Goal: Task Accomplishment & Management: Use online tool/utility

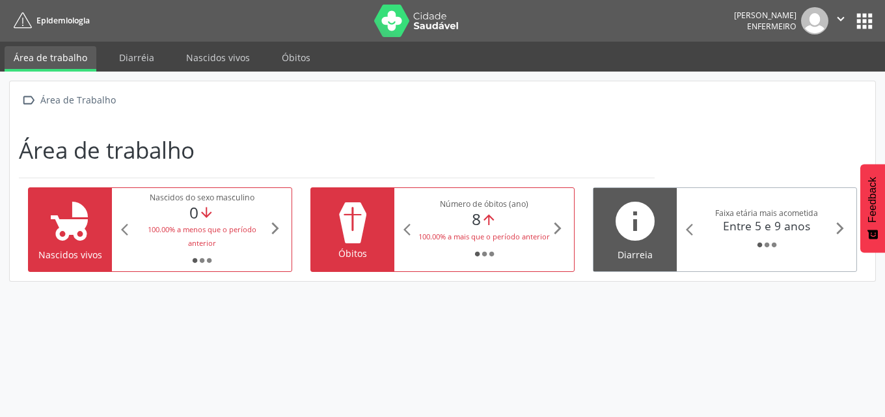
click at [230, 214] on div "0 arrow_downward" at bounding box center [201, 212] width 133 height 19
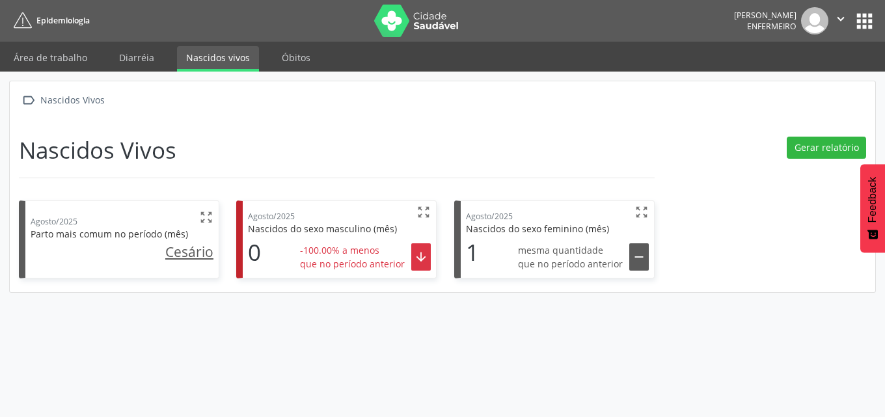
click at [516, 243] on div "1 mesma quantidade que no período anterior " at bounding box center [557, 254] width 183 height 38
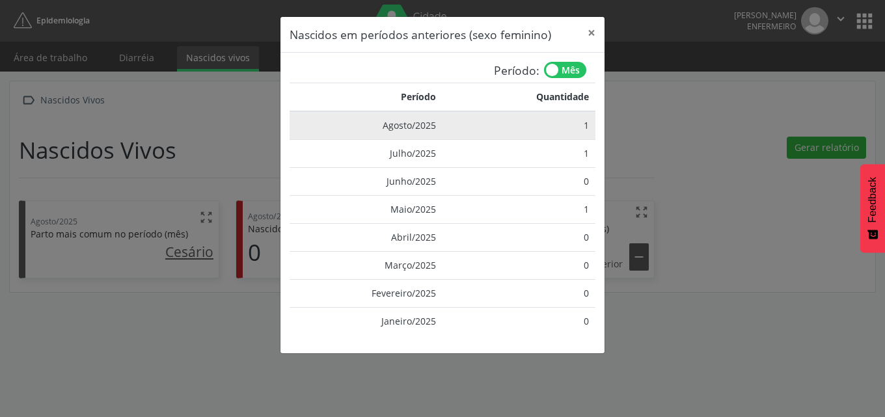
click at [543, 133] on td "1" at bounding box center [518, 125] width 153 height 29
click at [560, 124] on td "1" at bounding box center [518, 125] width 153 height 29
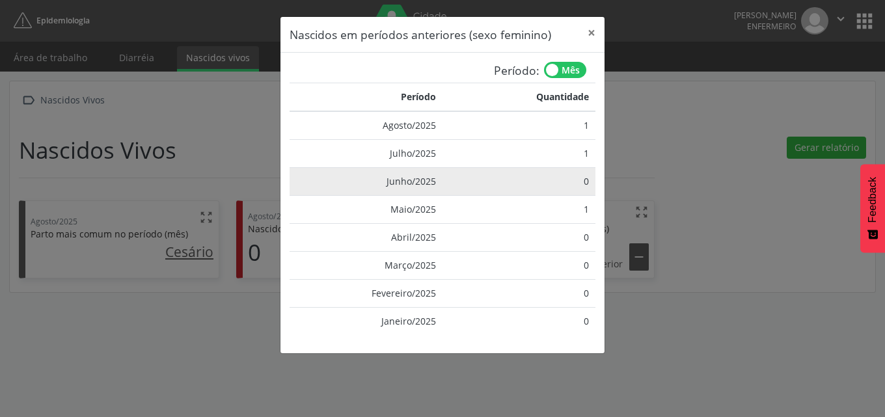
click at [563, 167] on td "0" at bounding box center [518, 181] width 153 height 28
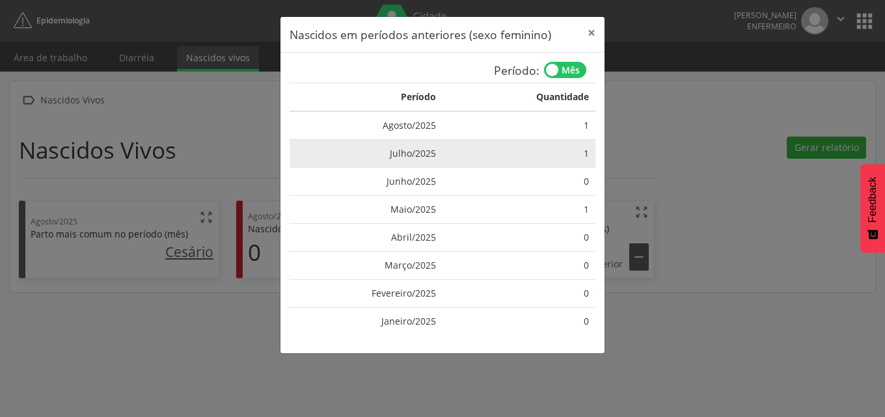
click at [572, 152] on td "1" at bounding box center [518, 153] width 153 height 28
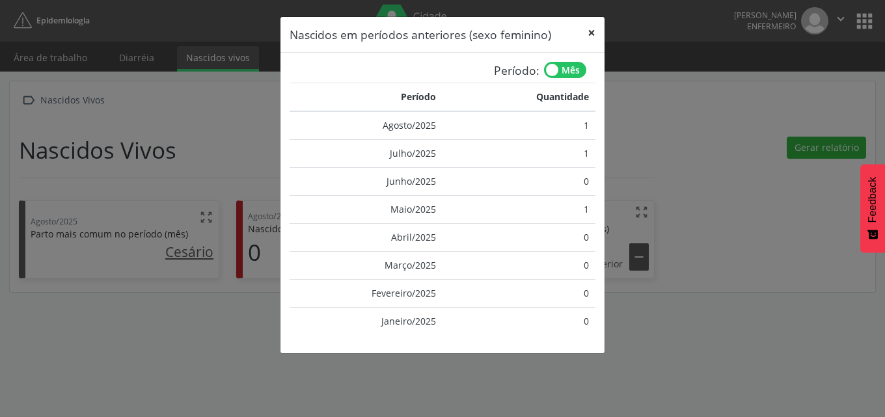
click at [593, 32] on button "×" at bounding box center [591, 33] width 26 height 32
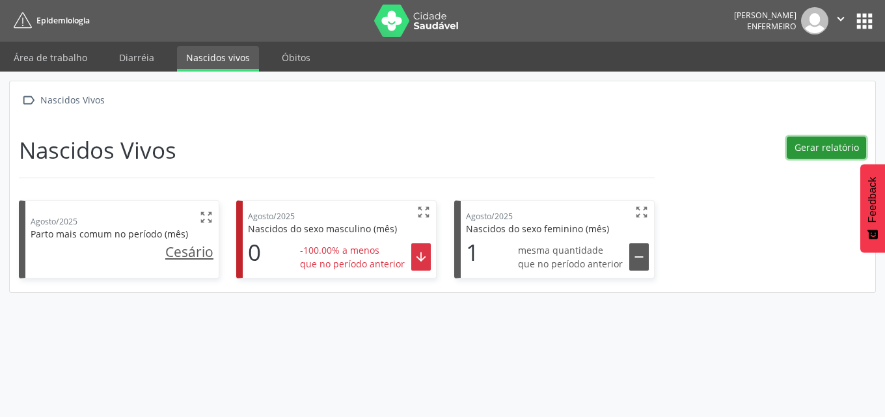
click at [805, 148] on button "Gerar relatório" at bounding box center [825, 148] width 79 height 22
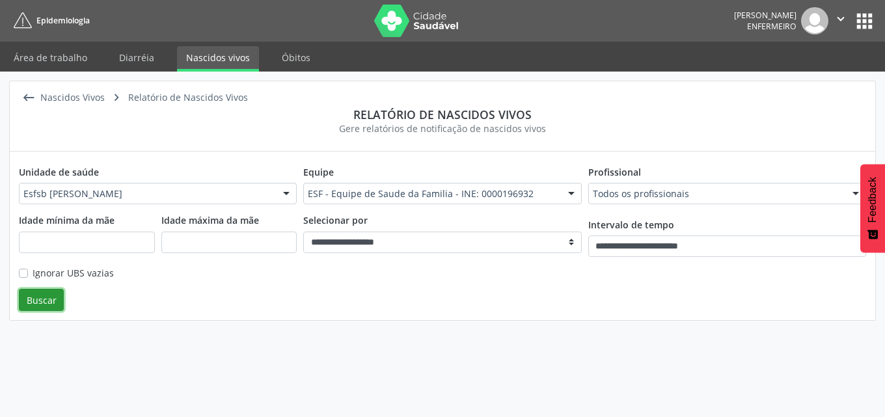
click at [36, 298] on button "Buscar" at bounding box center [41, 300] width 45 height 22
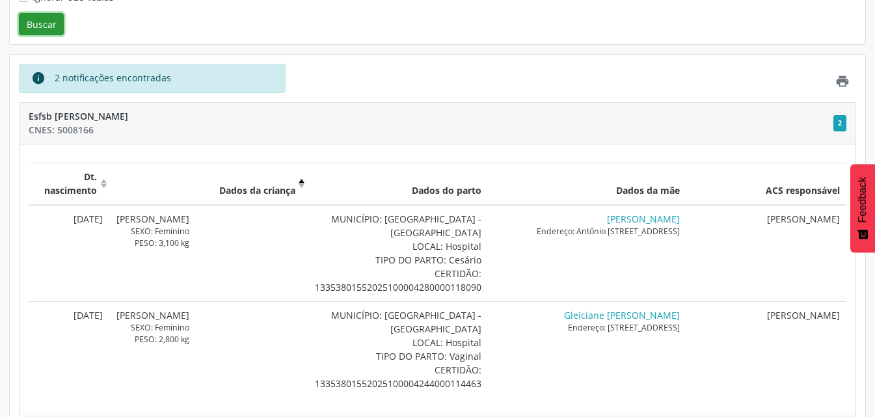
scroll to position [280, 0]
